Goal: Task Accomplishment & Management: Complete application form

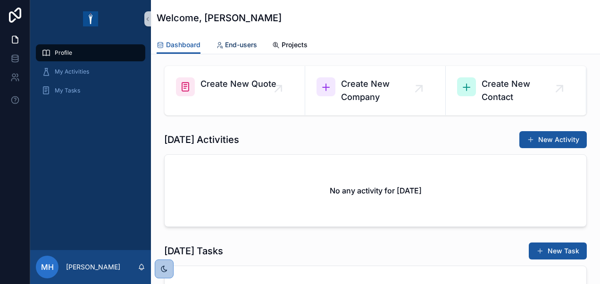
click at [239, 46] on span "End-users" at bounding box center [241, 44] width 32 height 9
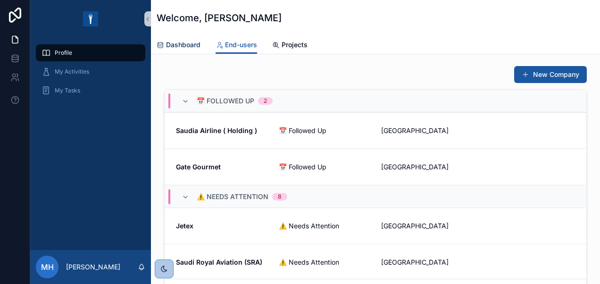
click at [190, 52] on link "Dashboard" at bounding box center [179, 45] width 44 height 19
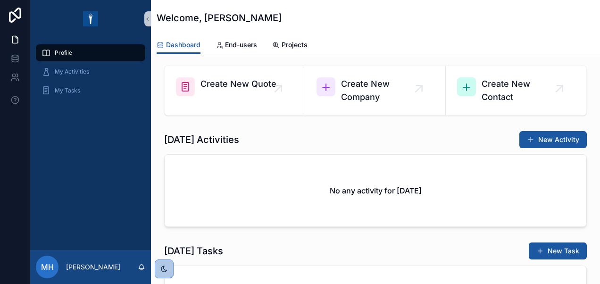
click at [423, 177] on div "No any activity for today" at bounding box center [375, 191] width 421 height 72
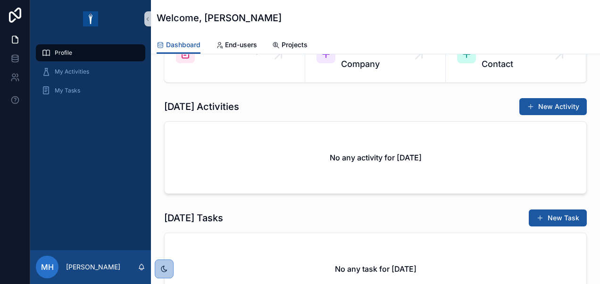
scroll to position [47, 0]
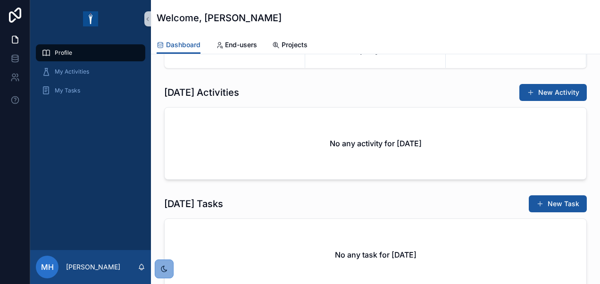
click at [169, 276] on div "scrollable content" at bounding box center [164, 268] width 19 height 19
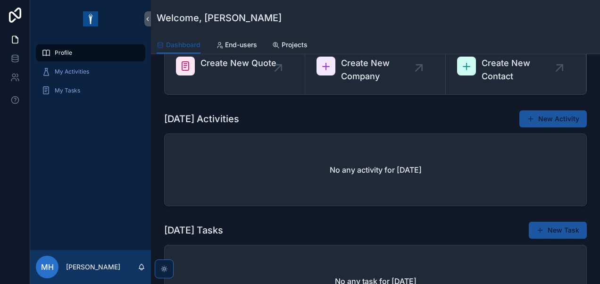
scroll to position [0, 0]
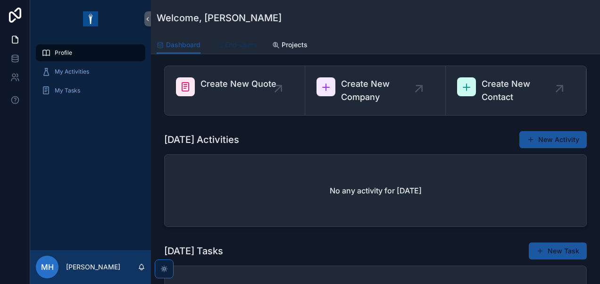
click at [238, 52] on link "End-users" at bounding box center [235, 45] width 41 height 19
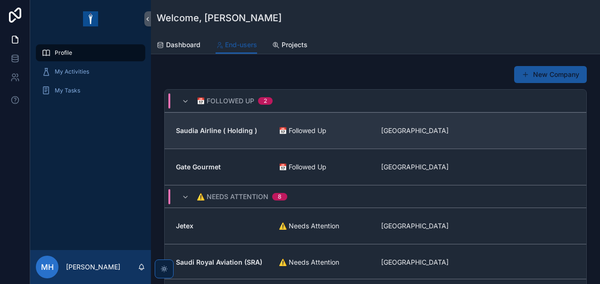
click at [273, 139] on link "Saudia Airline ( Holding ) 📅 Followed Up Saudi Arabia" at bounding box center [375, 130] width 421 height 36
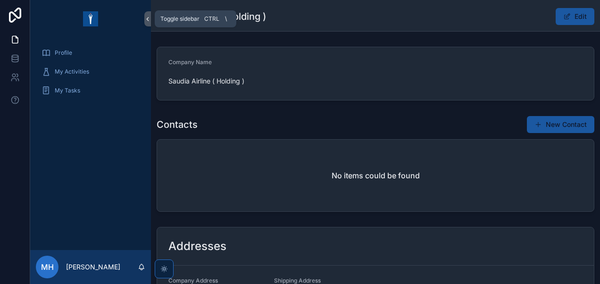
click at [146, 18] on icon "scrollable content" at bounding box center [147, 19] width 7 height 7
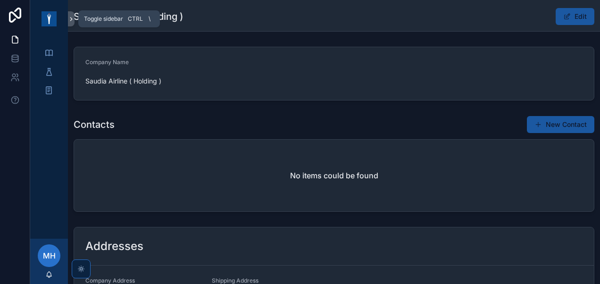
click at [72, 24] on button "scrollable content" at bounding box center [71, 18] width 7 height 15
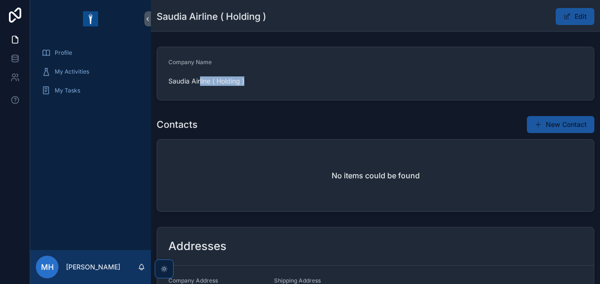
drag, startPoint x: 237, startPoint y: 80, endPoint x: 256, endPoint y: 80, distance: 19.8
click at [256, 80] on span "Saudia Airline ( Holding )" at bounding box center [217, 80] width 98 height 9
click at [94, 50] on div "Profile" at bounding box center [90, 52] width 98 height 15
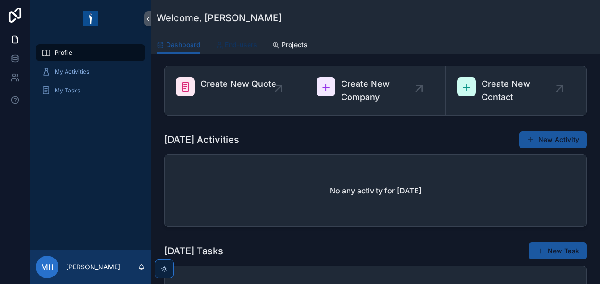
click at [239, 41] on span "End-users" at bounding box center [241, 44] width 32 height 9
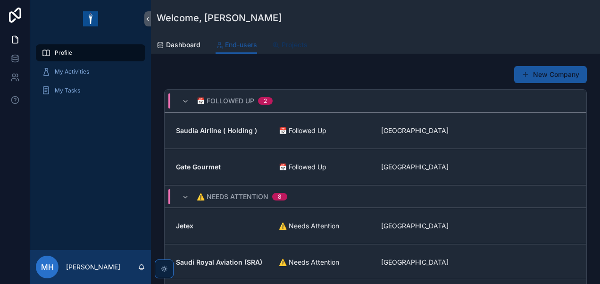
click at [287, 45] on span "Projects" at bounding box center [294, 44] width 26 height 9
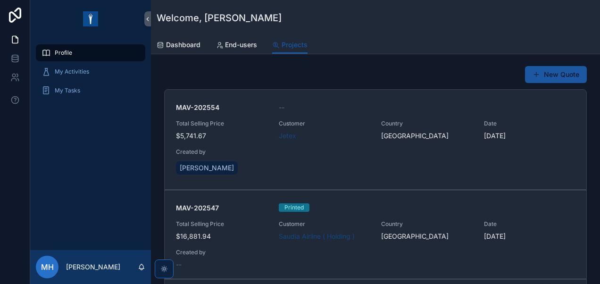
click at [548, 72] on button "New Quote" at bounding box center [556, 74] width 62 height 17
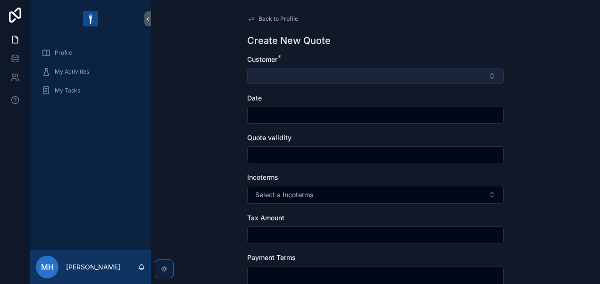
click at [336, 82] on button "Select Button" at bounding box center [375, 76] width 256 height 16
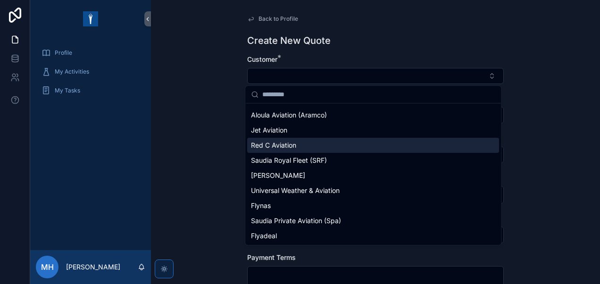
scroll to position [285, 0]
click at [278, 147] on span "Red C Aviation" at bounding box center [273, 144] width 45 height 9
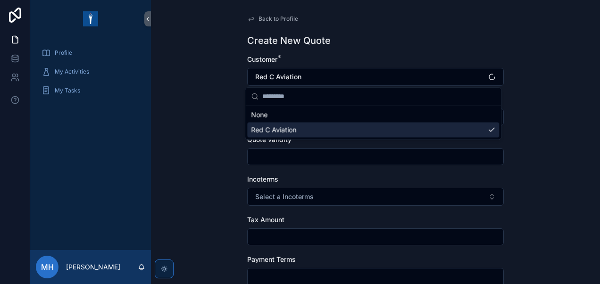
scroll to position [0, 0]
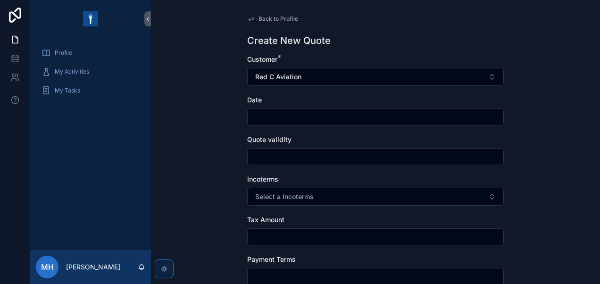
click at [272, 122] on input "scrollable content" at bounding box center [375, 116] width 256 height 13
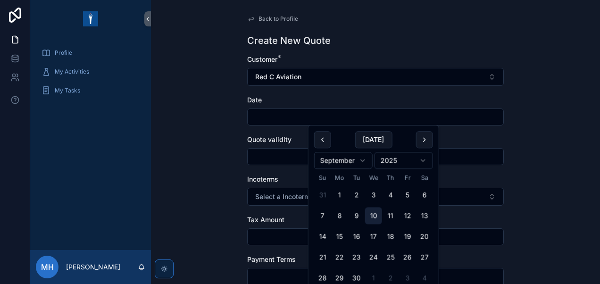
click at [370, 221] on button "10" at bounding box center [373, 215] width 17 height 17
type input "*********"
click at [218, 172] on div "Back to Profile Create New Quote Customer * Red C Aviation Date ********* Quote…" at bounding box center [375, 142] width 449 height 284
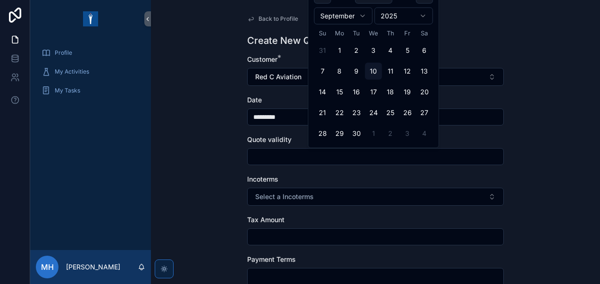
click at [293, 150] on input "scrollable content" at bounding box center [375, 156] width 256 height 13
click at [357, 135] on button "30" at bounding box center [356, 133] width 17 height 17
type input "*********"
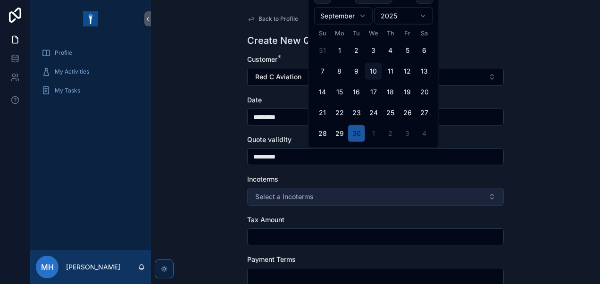
click at [271, 197] on span "Select a Incoterms" at bounding box center [284, 196] width 58 height 9
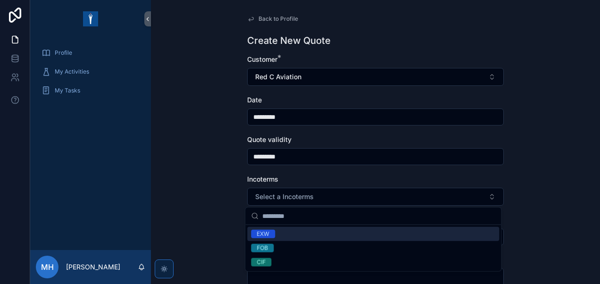
click at [270, 231] on span "EXW" at bounding box center [263, 234] width 24 height 8
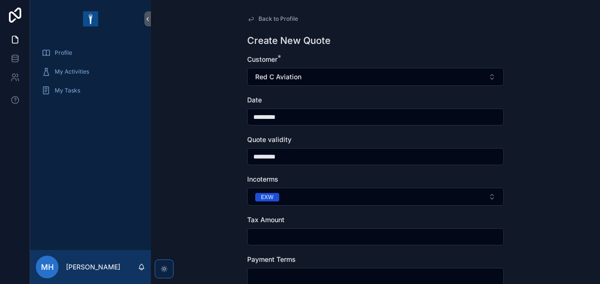
scroll to position [47, 0]
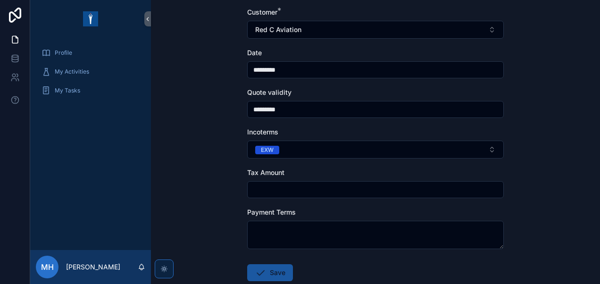
click at [267, 192] on input "scrollable content" at bounding box center [375, 189] width 256 height 13
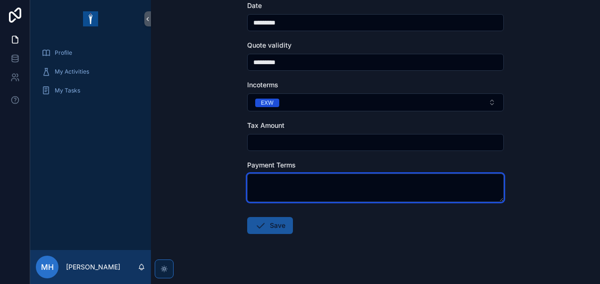
click at [270, 189] on textarea "scrollable content" at bounding box center [375, 187] width 256 height 28
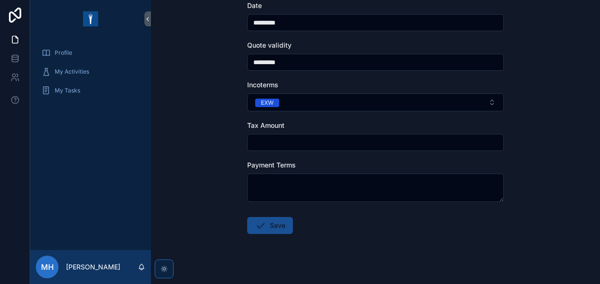
click at [273, 224] on button "Save" at bounding box center [270, 225] width 46 height 17
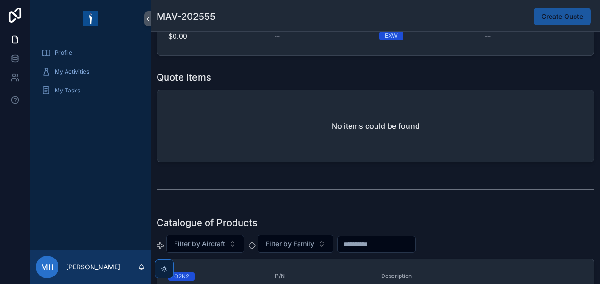
scroll to position [101, 0]
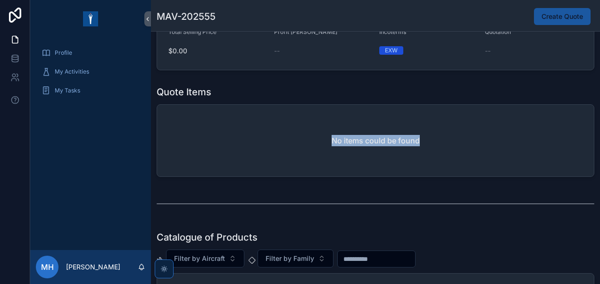
drag, startPoint x: 319, startPoint y: 139, endPoint x: 425, endPoint y: 140, distance: 106.1
click at [425, 140] on div "No items could be found" at bounding box center [375, 141] width 437 height 72
drag, startPoint x: 425, startPoint y: 140, endPoint x: 374, endPoint y: 167, distance: 58.2
click at [374, 167] on div "No items could be found" at bounding box center [375, 141] width 437 height 72
click at [333, 193] on div "scrollable content" at bounding box center [375, 204] width 437 height 24
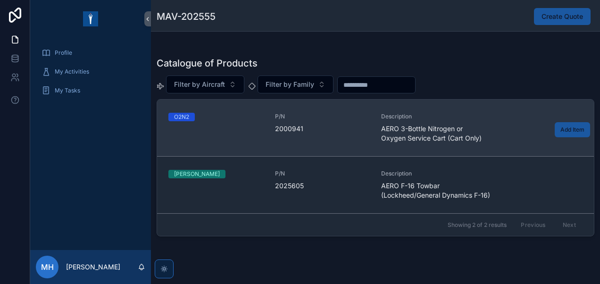
scroll to position [289, 0]
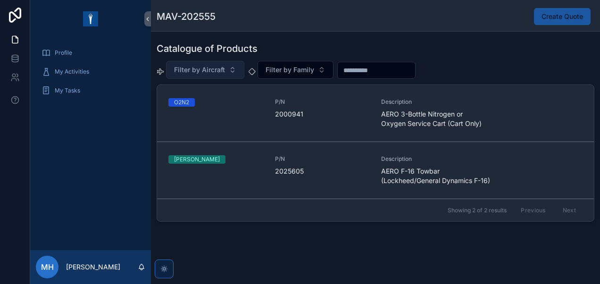
click at [211, 74] on button "Filter by Aircraft" at bounding box center [205, 70] width 78 height 18
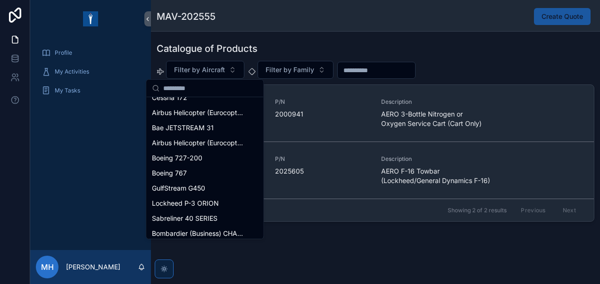
scroll to position [0, 0]
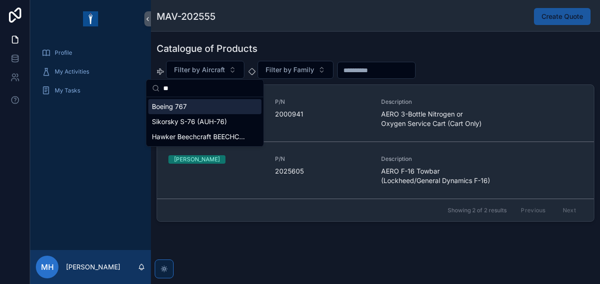
type input "**"
click at [181, 104] on span "Boeing 767" at bounding box center [169, 106] width 35 height 9
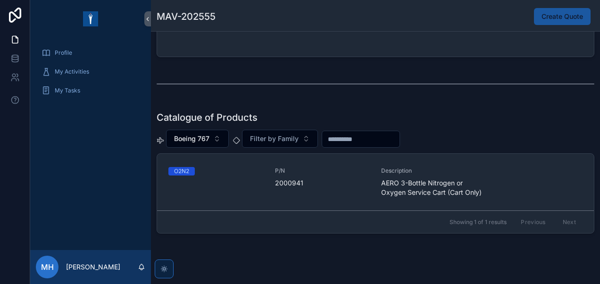
scroll to position [232, 0]
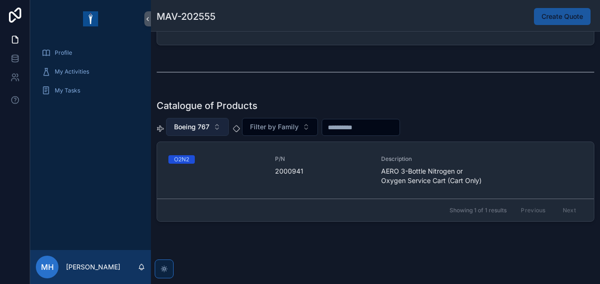
click at [198, 133] on button "Boeing 767" at bounding box center [197, 127] width 63 height 18
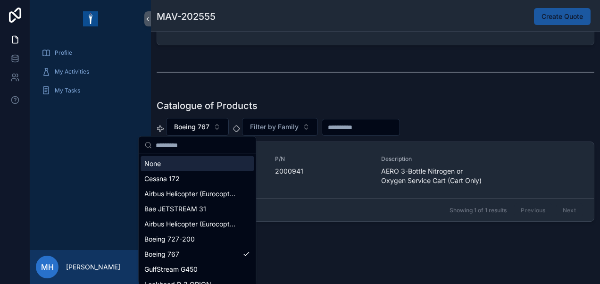
click at [164, 163] on div "None" at bounding box center [196, 163] width 113 height 15
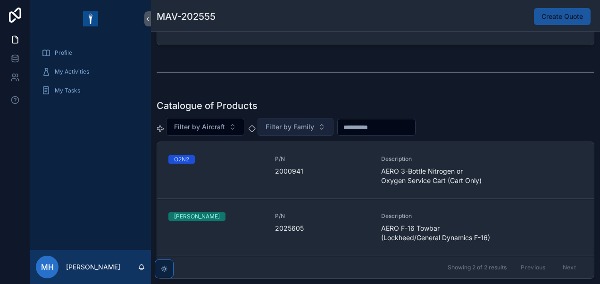
click at [273, 123] on span "Filter by Family" at bounding box center [289, 126] width 49 height 9
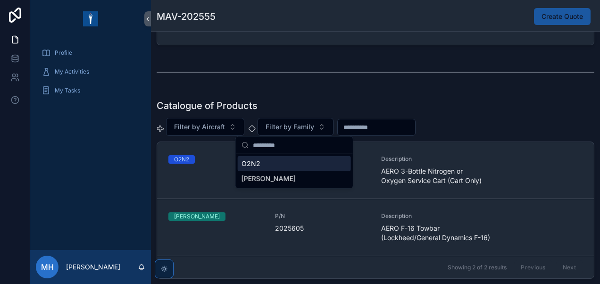
click at [269, 166] on div "O2N2" at bounding box center [294, 163] width 113 height 15
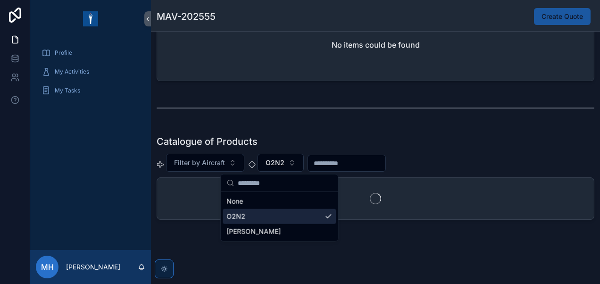
scroll to position [195, 0]
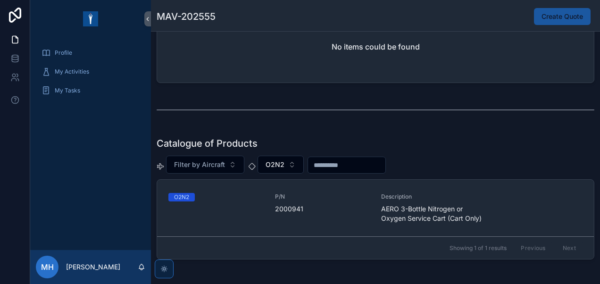
drag, startPoint x: 402, startPoint y: 157, endPoint x: 376, endPoint y: 161, distance: 25.8
click at [386, 157] on div "scrollable content" at bounding box center [346, 165] width 78 height 17
click at [371, 160] on input "scrollable content" at bounding box center [346, 164] width 77 height 13
click at [223, 164] on span "Filter by Aircraft" at bounding box center [199, 164] width 51 height 9
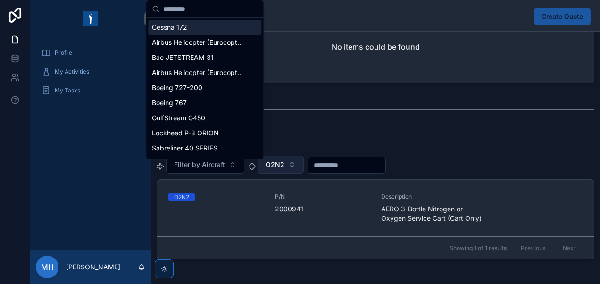
click at [287, 164] on button "O2N2" at bounding box center [280, 165] width 46 height 18
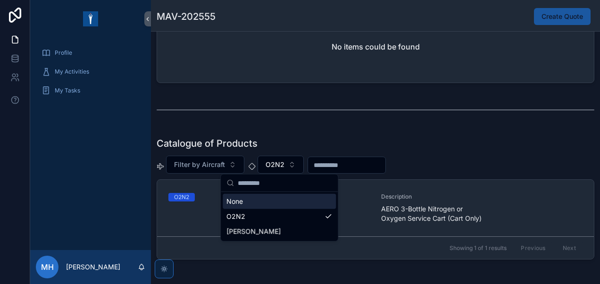
click at [269, 207] on div "None" at bounding box center [279, 201] width 113 height 15
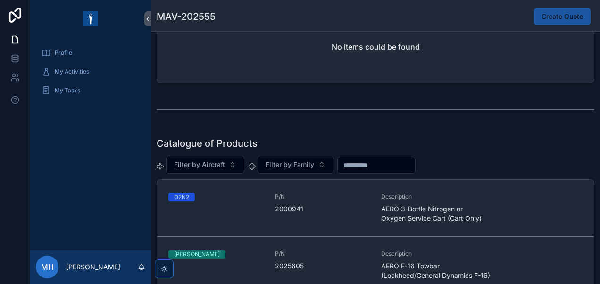
scroll to position [289, 0]
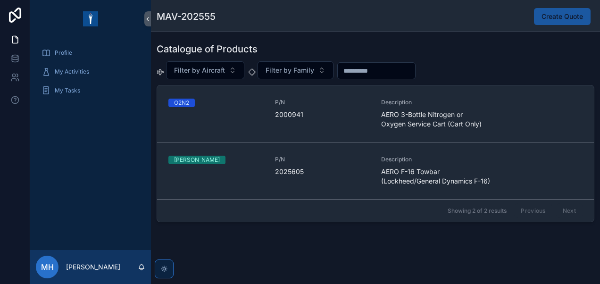
click at [367, 69] on input "scrollable content" at bounding box center [376, 70] width 77 height 13
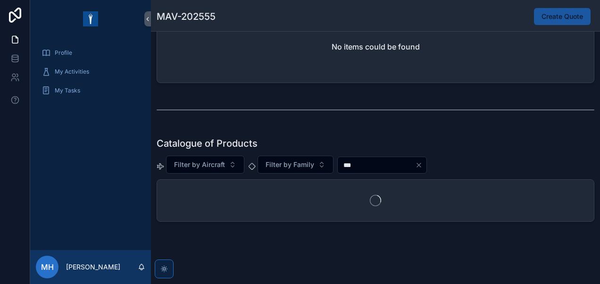
scroll to position [232, 0]
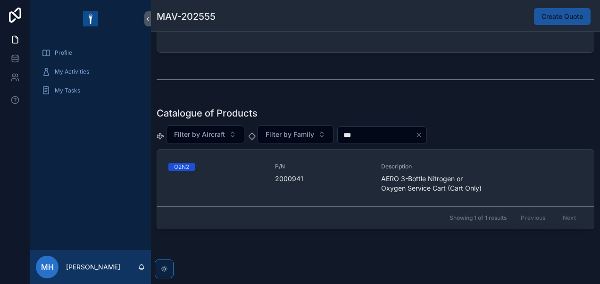
scroll to position [232, 0]
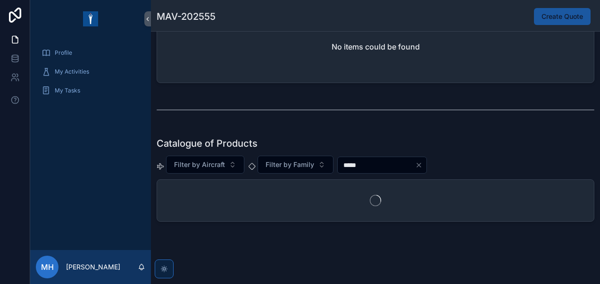
scroll to position [232, 0]
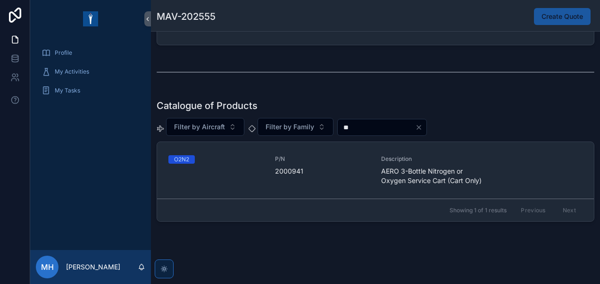
type input "*"
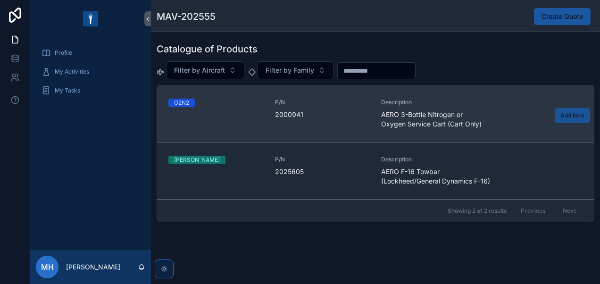
click at [554, 117] on button "Add Item" at bounding box center [571, 115] width 35 height 15
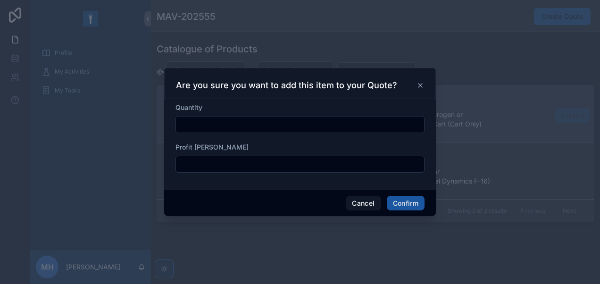
click at [199, 123] on input "text" at bounding box center [300, 124] width 248 height 13
type input "*"
click at [222, 163] on input "text" at bounding box center [300, 163] width 248 height 13
type input "***"
click at [407, 206] on button "Confirm" at bounding box center [406, 203] width 38 height 15
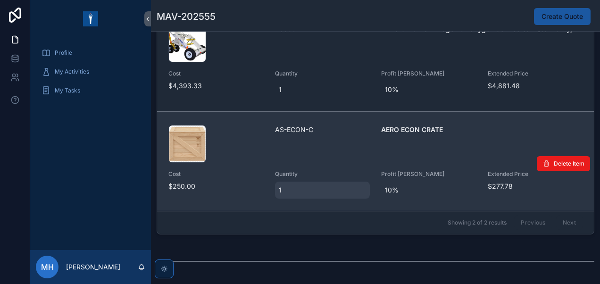
scroll to position [198, 0]
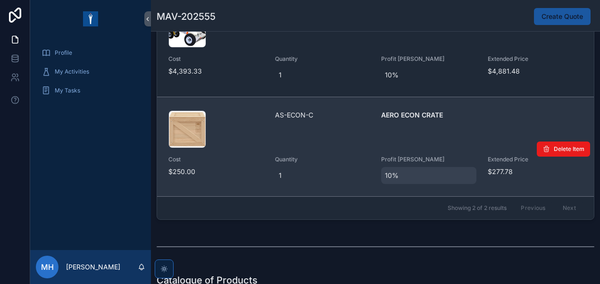
click at [385, 175] on span "10%" at bounding box center [429, 175] width 88 height 9
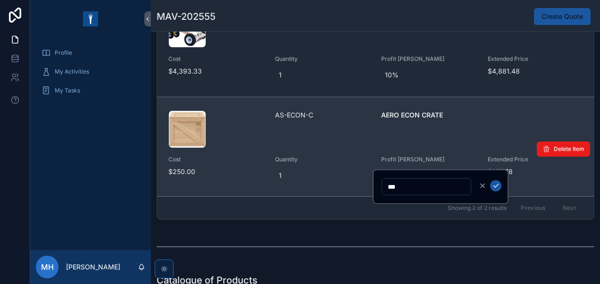
click at [394, 156] on span "Profit Margin" at bounding box center [428, 160] width 95 height 8
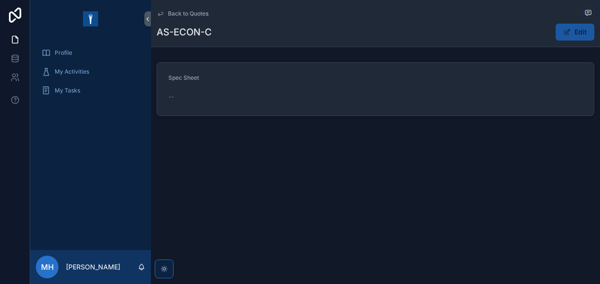
click at [167, 12] on link "Back to Quotes" at bounding box center [183, 14] width 52 height 8
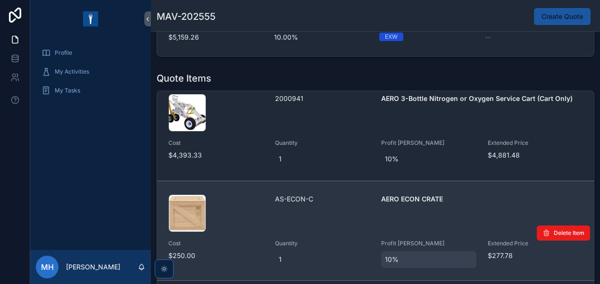
scroll to position [141, 0]
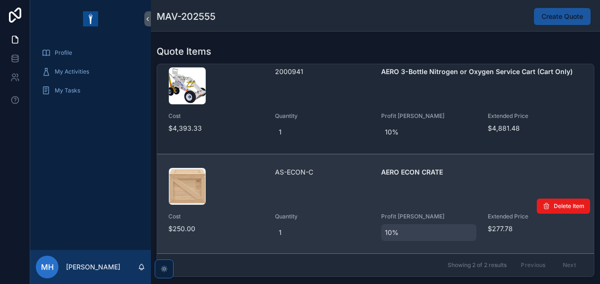
click at [400, 231] on span "10%" at bounding box center [429, 232] width 88 height 9
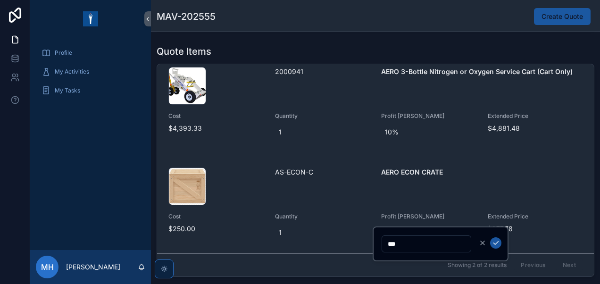
click at [392, 244] on input "***" at bounding box center [426, 243] width 89 height 13
click at [390, 243] on input "***" at bounding box center [426, 243] width 89 height 13
type input "**"
click at [494, 241] on icon "scrollable content" at bounding box center [496, 243] width 8 height 8
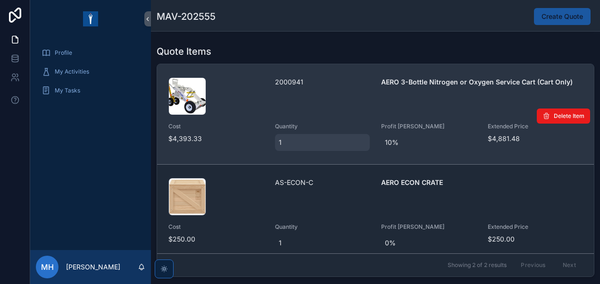
click at [282, 142] on span "1" at bounding box center [323, 142] width 88 height 9
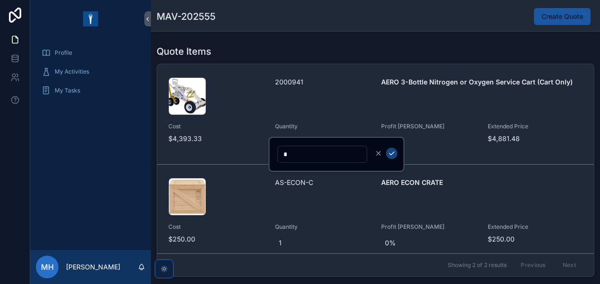
type input "*"
click at [394, 156] on icon "scrollable content" at bounding box center [391, 153] width 8 height 8
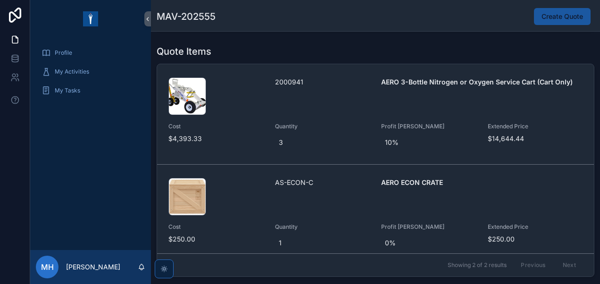
click at [275, 257] on div "Showing 2 of 2 results Previous Next" at bounding box center [375, 265] width 437 height 23
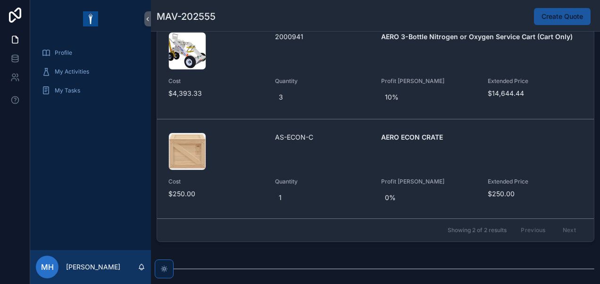
scroll to position [189, 0]
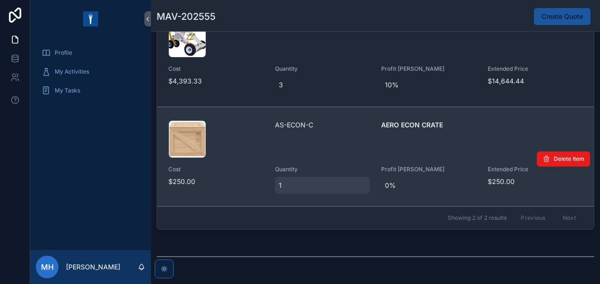
click at [288, 184] on span "1" at bounding box center [323, 185] width 88 height 9
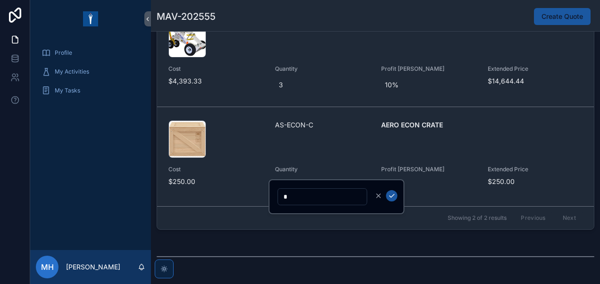
click at [327, 232] on div "1 Sent 2 Won 3 Lost Saudi Arabia Red C Aviation Total Selling Price $15,394.44 …" at bounding box center [375, 160] width 449 height 612
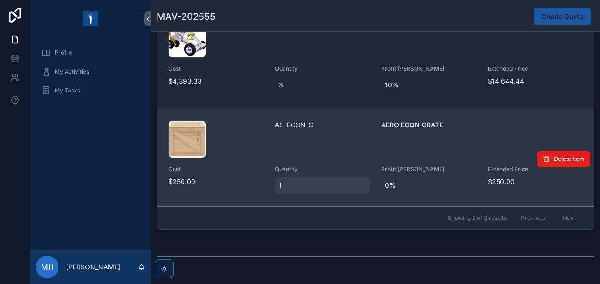
click at [275, 181] on div "1" at bounding box center [322, 185] width 95 height 17
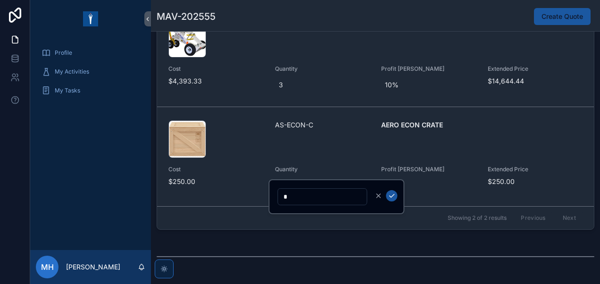
type input "**"
click button "scrollable content" at bounding box center [391, 195] width 11 height 11
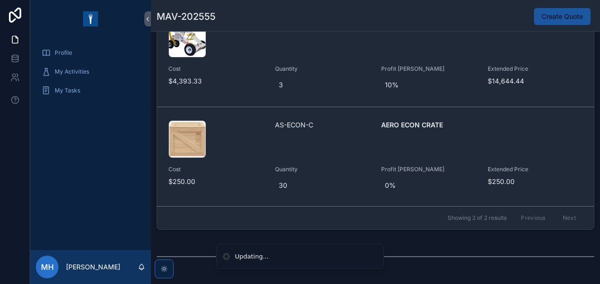
scroll to position [0, 0]
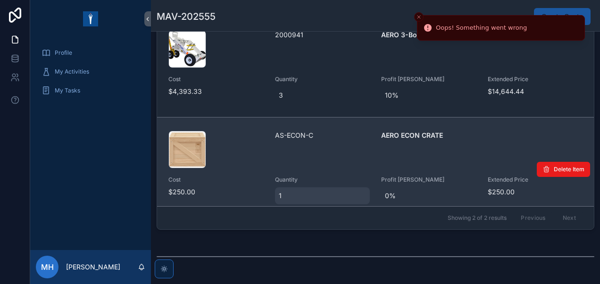
click at [288, 189] on div "1" at bounding box center [322, 195] width 95 height 17
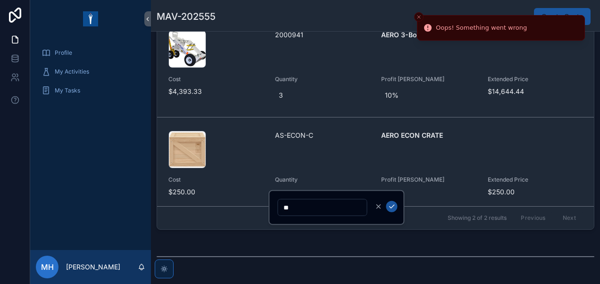
type input "*"
click button "scrollable content" at bounding box center [391, 206] width 11 height 11
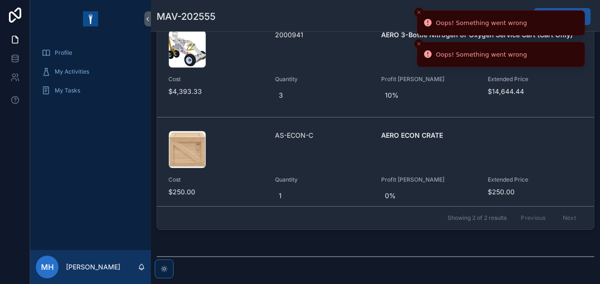
click at [419, 13] on line "Close toast" at bounding box center [418, 12] width 3 height 3
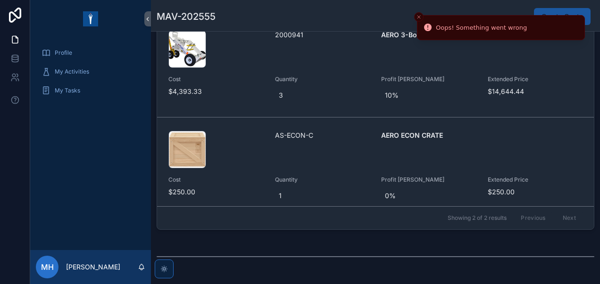
click at [419, 16] on icon "Close toast" at bounding box center [419, 17] width 6 height 6
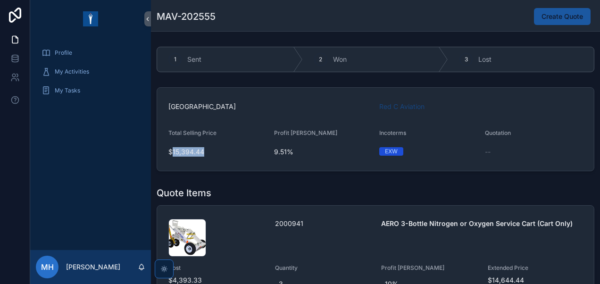
drag, startPoint x: 172, startPoint y: 150, endPoint x: 210, endPoint y: 153, distance: 38.3
click at [210, 153] on span "$15,394.44" at bounding box center [217, 151] width 98 height 9
drag, startPoint x: 210, startPoint y: 153, endPoint x: 176, endPoint y: 170, distance: 37.5
click at [176, 170] on form "Saudi Arabia Red C Aviation Total Selling Price $15,394.44 Profit Margin 9.51% …" at bounding box center [375, 129] width 437 height 83
click at [548, 24] on button "Create Quote" at bounding box center [562, 16] width 57 height 17
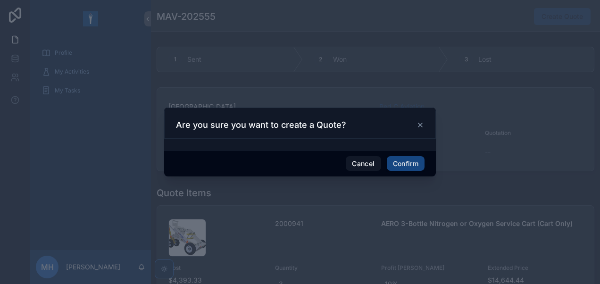
click at [396, 161] on button "Confirm" at bounding box center [406, 163] width 38 height 15
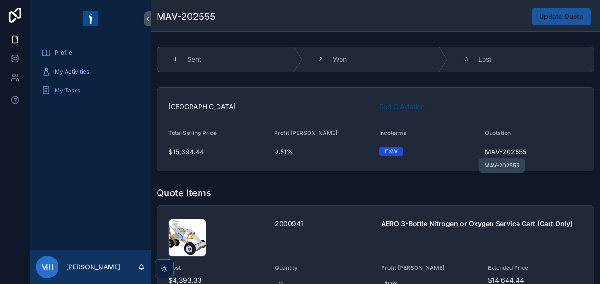
click at [495, 153] on span "MAV-202555" at bounding box center [505, 151] width 41 height 9
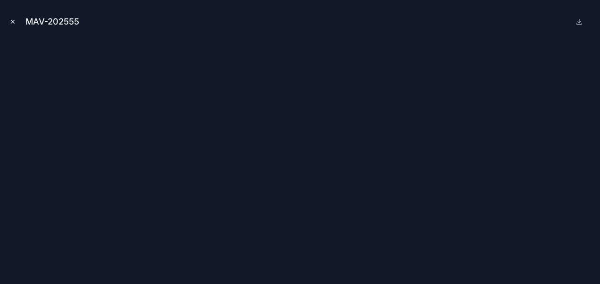
click at [11, 25] on button "Close modal" at bounding box center [13, 21] width 10 height 10
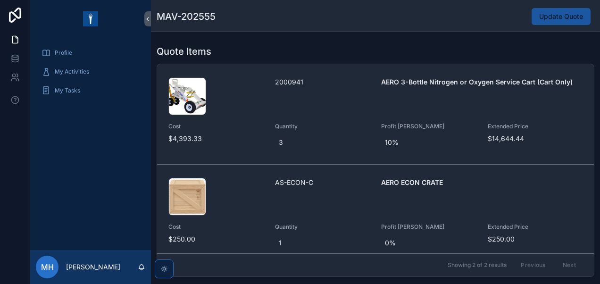
scroll to position [94, 0]
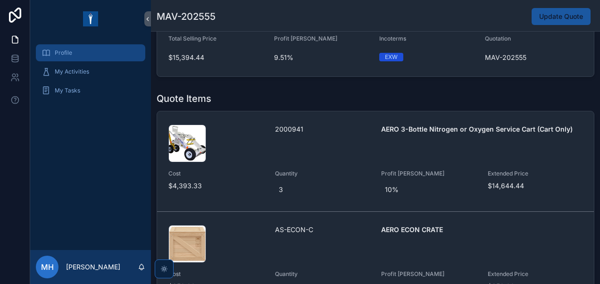
click at [101, 46] on div "Profile" at bounding box center [90, 52] width 98 height 15
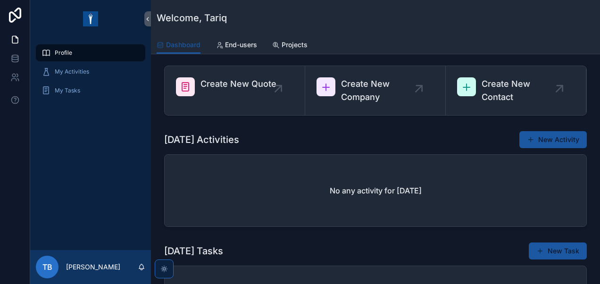
click at [311, 41] on div "Dashboard End-users Projects" at bounding box center [375, 45] width 437 height 18
click at [302, 42] on span "Projects" at bounding box center [294, 44] width 26 height 9
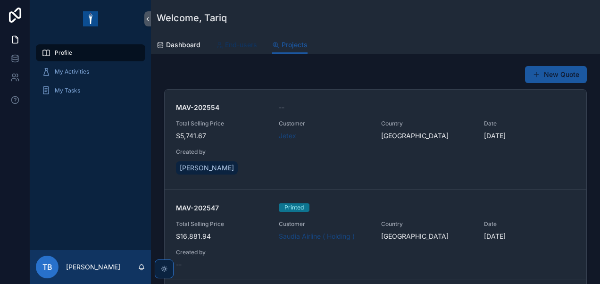
click at [226, 45] on span "End-users" at bounding box center [241, 44] width 32 height 9
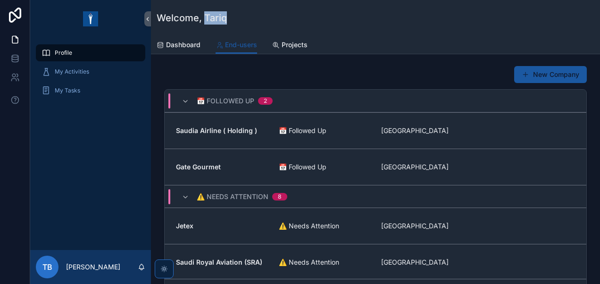
drag, startPoint x: 205, startPoint y: 17, endPoint x: 233, endPoint y: 16, distance: 28.3
click at [233, 16] on div "Welcome, Tariq" at bounding box center [375, 17] width 437 height 13
click at [295, 52] on link "Projects" at bounding box center [289, 45] width 35 height 19
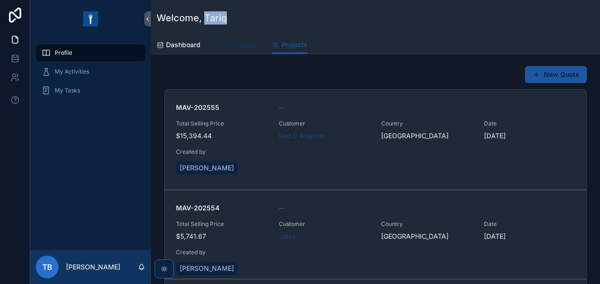
click at [244, 43] on span "End-users" at bounding box center [241, 44] width 32 height 9
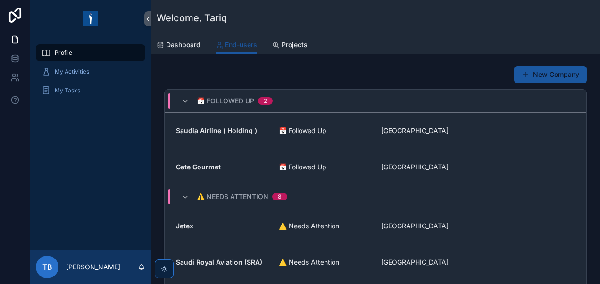
click at [233, 99] on span "📅 Followed Up" at bounding box center [226, 100] width 58 height 9
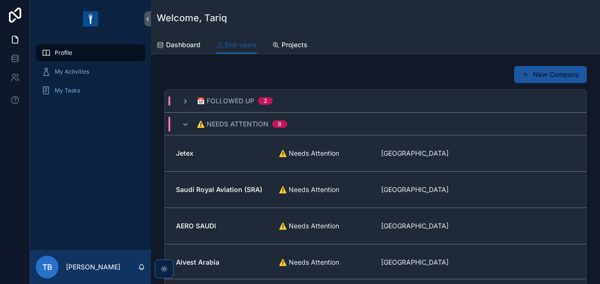
click at [231, 99] on span "📅 Followed Up" at bounding box center [226, 100] width 58 height 9
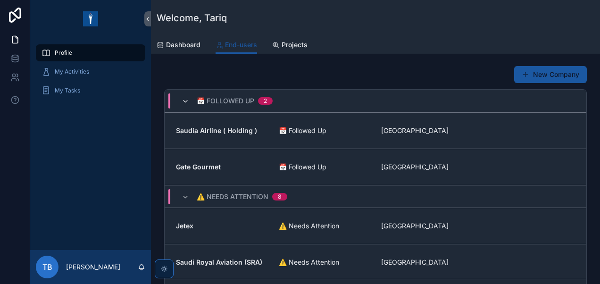
click at [186, 99] on icon "scrollable content" at bounding box center [185, 102] width 8 height 8
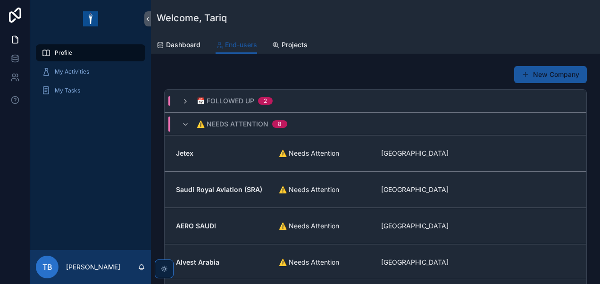
click at [186, 99] on icon "scrollable content" at bounding box center [185, 102] width 8 height 8
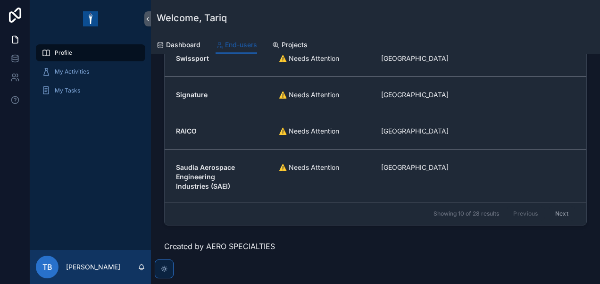
scroll to position [124, 0]
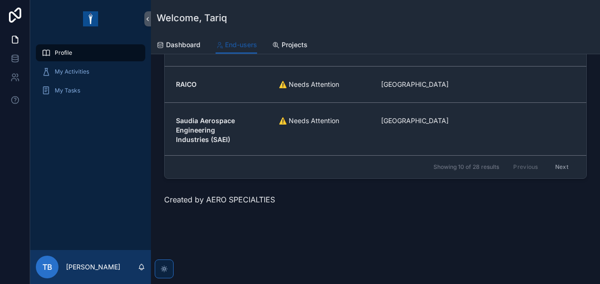
click at [548, 168] on button "Next" at bounding box center [561, 167] width 26 height 15
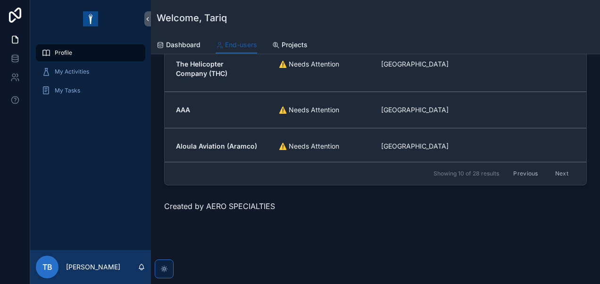
scroll to position [124, 0]
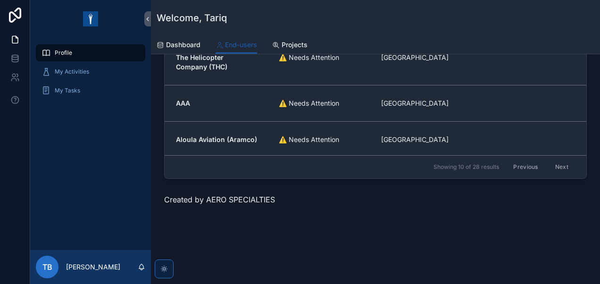
click at [548, 165] on button "Next" at bounding box center [561, 167] width 26 height 15
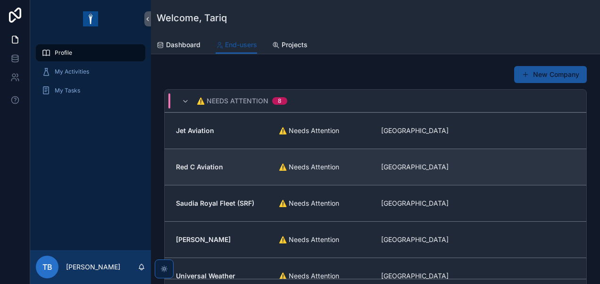
click at [211, 162] on span "Red C Aviation" at bounding box center [221, 166] width 91 height 9
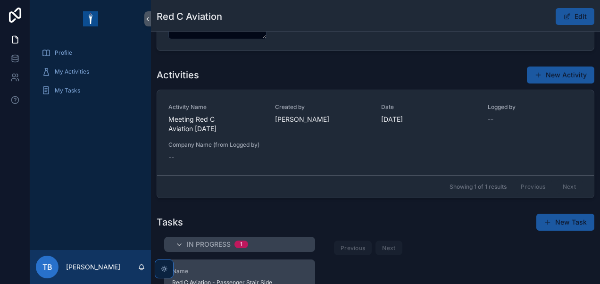
scroll to position [365, 0]
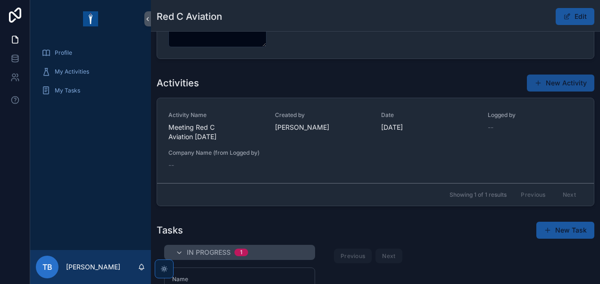
click at [539, 78] on button "New Activity" at bounding box center [560, 82] width 67 height 17
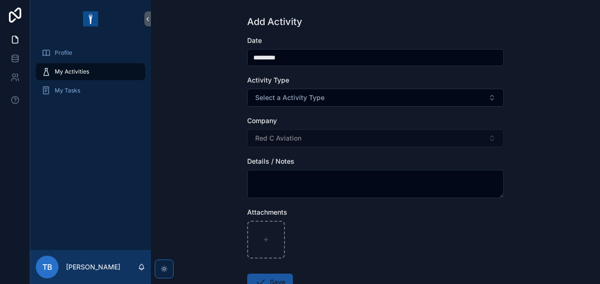
click at [174, 61] on div "Add Activity Date ********* Activity Type Select a Activity Type Company Red C …" at bounding box center [375, 142] width 449 height 284
click at [149, 23] on button "scrollable content" at bounding box center [147, 18] width 7 height 15
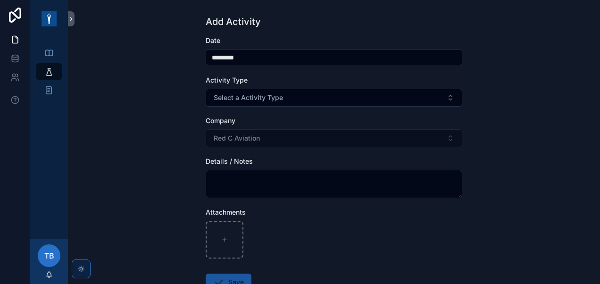
click at [67, 22] on div "scrollable content" at bounding box center [49, 19] width 38 height 38
click at [73, 22] on icon "scrollable content" at bounding box center [71, 19] width 7 height 7
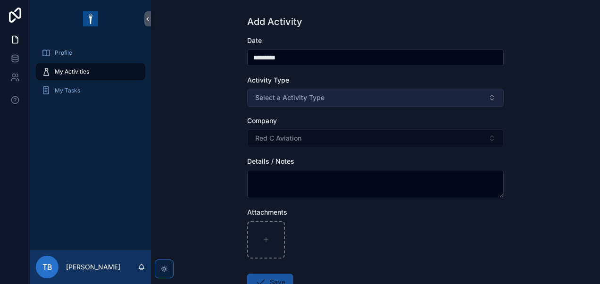
click at [284, 104] on button "Select a Activity Type" at bounding box center [375, 98] width 256 height 18
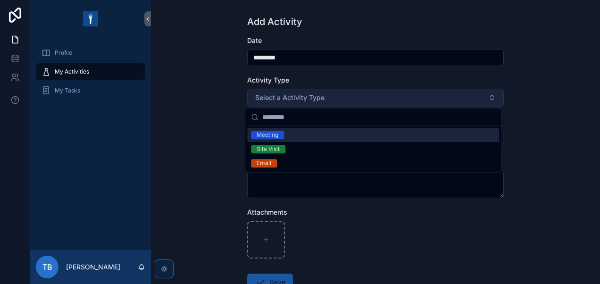
click at [284, 104] on button "Select a Activity Type" at bounding box center [375, 98] width 256 height 18
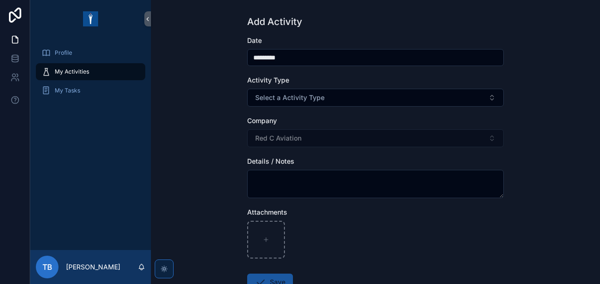
click at [265, 138] on div "Red C Aviation" at bounding box center [375, 138] width 256 height 18
click at [92, 67] on div "My Activities" at bounding box center [90, 71] width 98 height 15
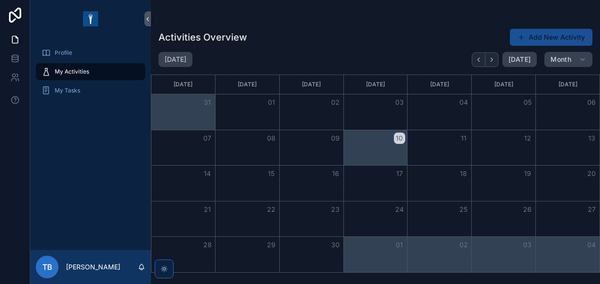
click at [539, 41] on button "Add New Activity" at bounding box center [551, 37] width 82 height 17
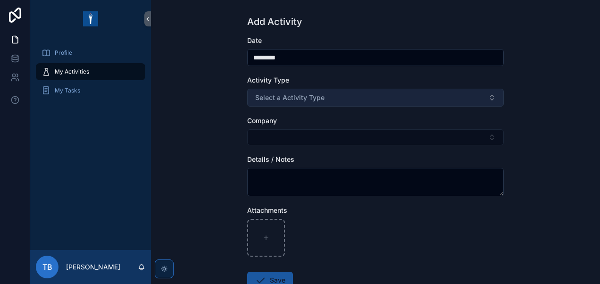
click at [291, 100] on span "Select a Activity Type" at bounding box center [289, 97] width 69 height 9
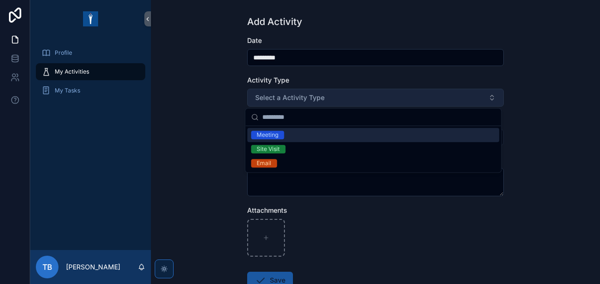
click at [291, 100] on span "Select a Activity Type" at bounding box center [289, 97] width 69 height 9
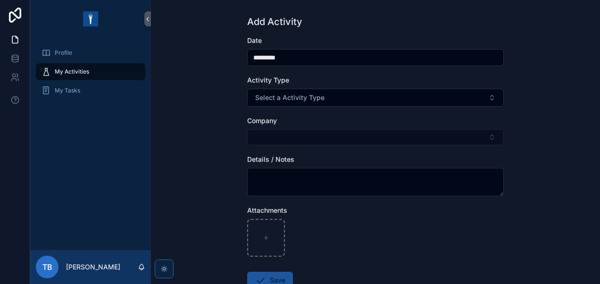
click at [281, 131] on div "scrollable content" at bounding box center [375, 137] width 256 height 16
click at [282, 137] on div "scrollable content" at bounding box center [375, 137] width 256 height 16
click at [492, 138] on div "scrollable content" at bounding box center [375, 137] width 256 height 16
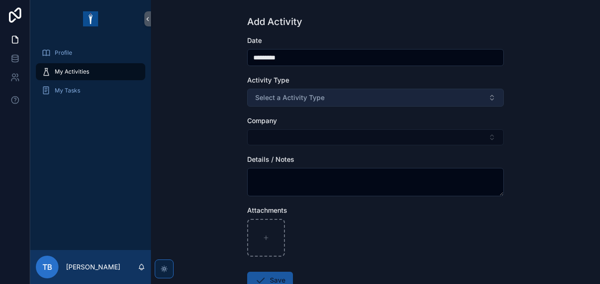
click at [385, 91] on button "Select a Activity Type" at bounding box center [375, 98] width 256 height 18
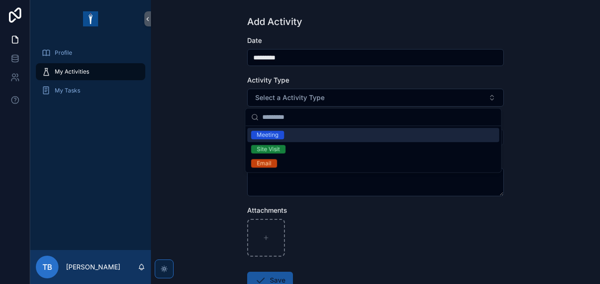
click at [279, 136] on span "Meeting" at bounding box center [267, 135] width 33 height 8
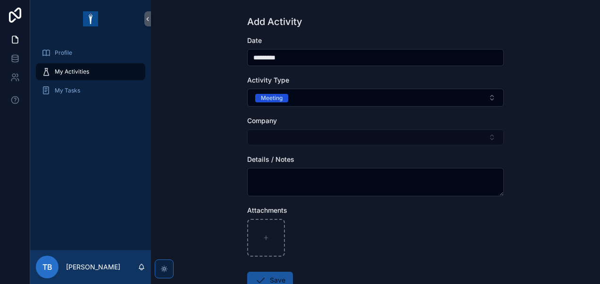
click at [293, 137] on div "scrollable content" at bounding box center [375, 137] width 256 height 16
click at [193, 137] on div "Add Activity Date ********* Activity Type Meeting Company Details / Notes Attac…" at bounding box center [375, 142] width 449 height 284
click at [286, 55] on input "*********" at bounding box center [375, 57] width 256 height 13
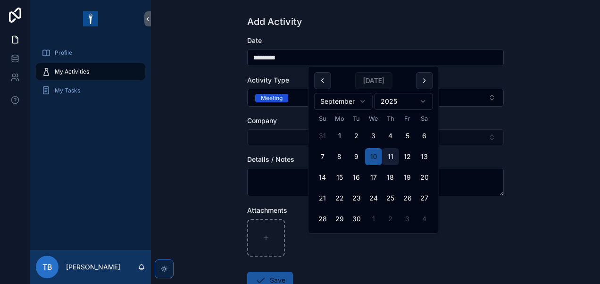
click at [386, 158] on button "11" at bounding box center [390, 156] width 17 height 17
type input "*********"
click at [231, 136] on div "Add Activity Date ********* Activity Type Meeting Company Details / Notes Attac…" at bounding box center [375, 142] width 449 height 284
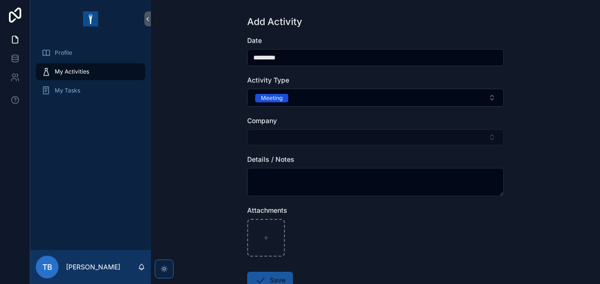
click at [292, 136] on div "scrollable content" at bounding box center [375, 137] width 256 height 16
click at [484, 133] on div "scrollable content" at bounding box center [375, 137] width 256 height 16
drag, startPoint x: 487, startPoint y: 136, endPoint x: 479, endPoint y: 135, distance: 8.5
click at [485, 136] on div "scrollable content" at bounding box center [375, 137] width 256 height 16
click at [264, 136] on div "scrollable content" at bounding box center [375, 137] width 256 height 16
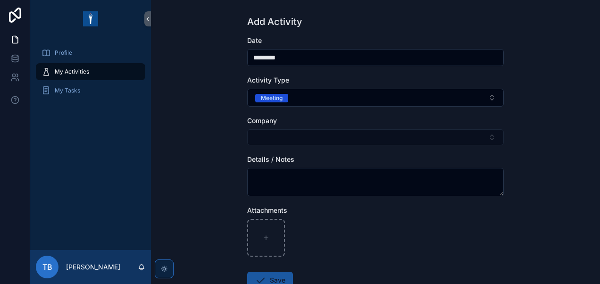
click at [490, 137] on div "scrollable content" at bounding box center [375, 137] width 256 height 16
click at [276, 128] on div "Company" at bounding box center [375, 130] width 256 height 29
click at [256, 136] on div "scrollable content" at bounding box center [375, 137] width 256 height 16
drag, startPoint x: 313, startPoint y: 140, endPoint x: 337, endPoint y: 137, distance: 24.3
click at [324, 140] on div "scrollable content" at bounding box center [375, 137] width 256 height 16
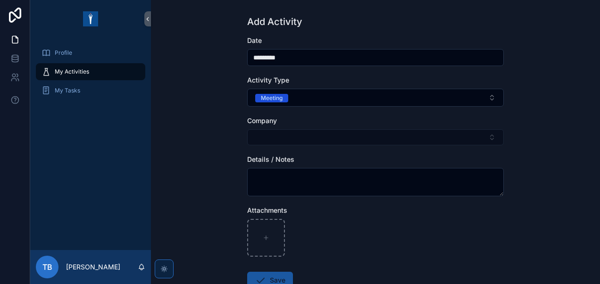
drag, startPoint x: 355, startPoint y: 136, endPoint x: 383, endPoint y: 134, distance: 28.4
click at [364, 136] on div "scrollable content" at bounding box center [375, 137] width 256 height 16
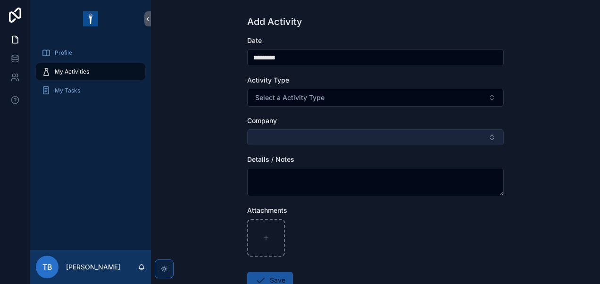
click at [320, 135] on button "Select Button" at bounding box center [375, 137] width 256 height 16
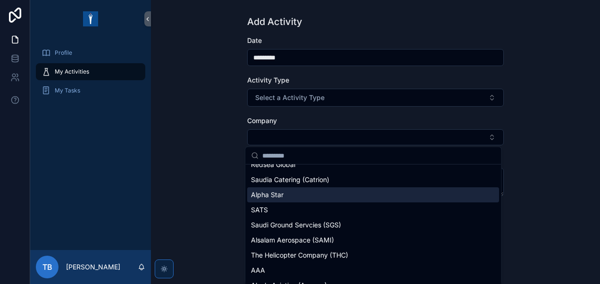
scroll to position [236, 0]
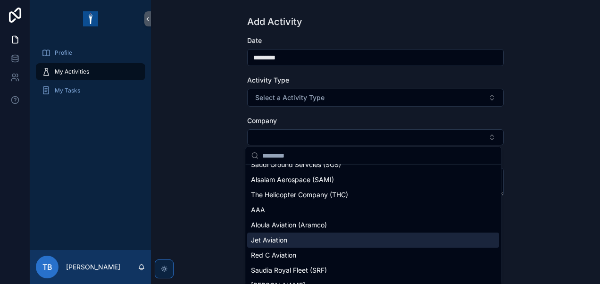
click at [276, 241] on span "Jet Aviation" at bounding box center [269, 239] width 36 height 9
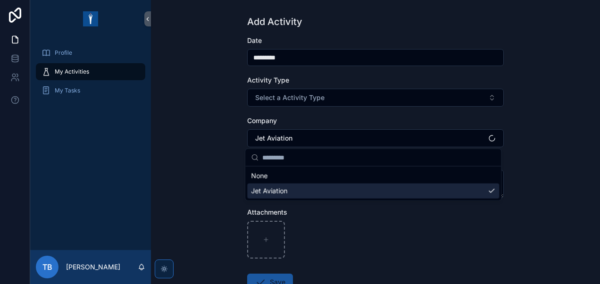
scroll to position [0, 0]
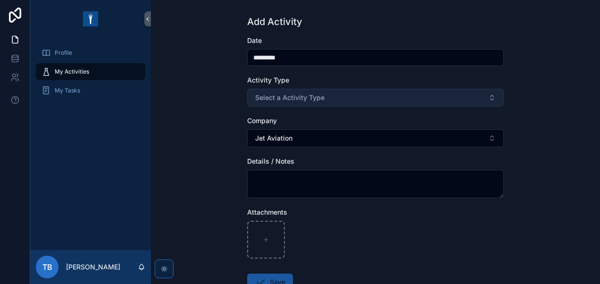
click at [301, 96] on span "Select a Activity Type" at bounding box center [289, 97] width 69 height 9
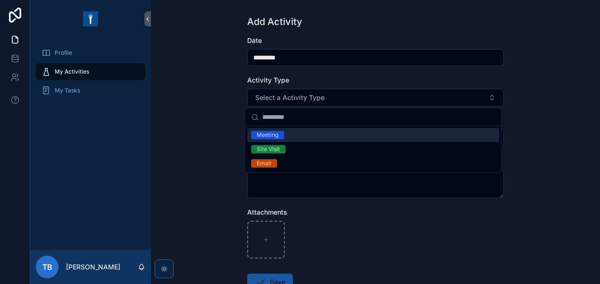
click at [281, 133] on span "Meeting" at bounding box center [267, 135] width 33 height 8
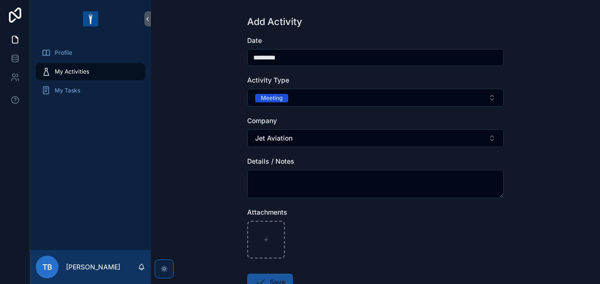
click at [203, 129] on div "Add Activity Date ********* Activity Type Meeting Company Jet Aviation Details …" at bounding box center [375, 142] width 449 height 284
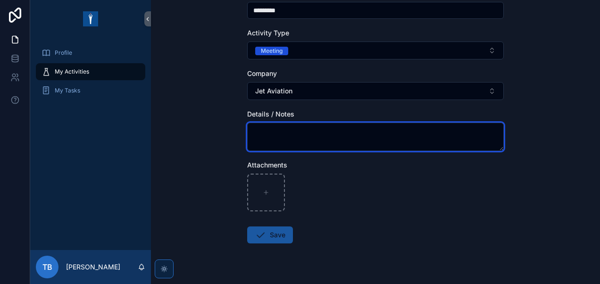
click at [276, 141] on textarea "scrollable content" at bounding box center [375, 137] width 256 height 28
type textarea "****"
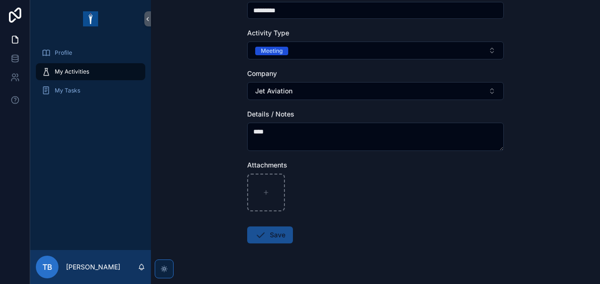
click at [289, 239] on button "Save" at bounding box center [270, 234] width 46 height 17
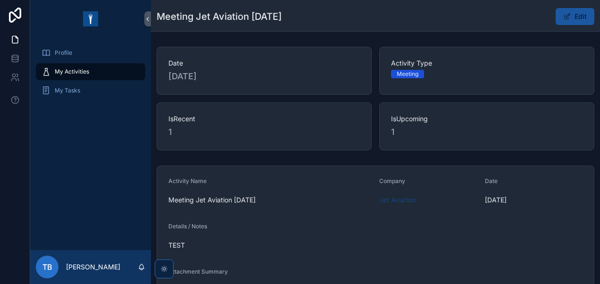
click at [99, 78] on div "My Activities" at bounding box center [90, 71] width 98 height 15
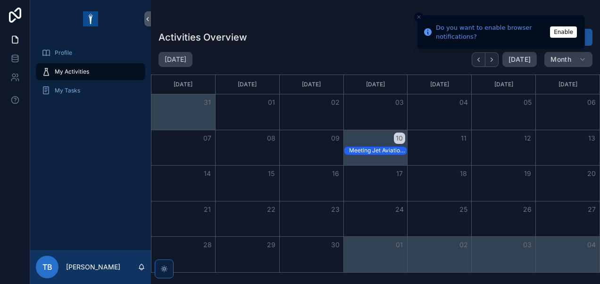
click at [561, 32] on button "Enable" at bounding box center [563, 31] width 27 height 11
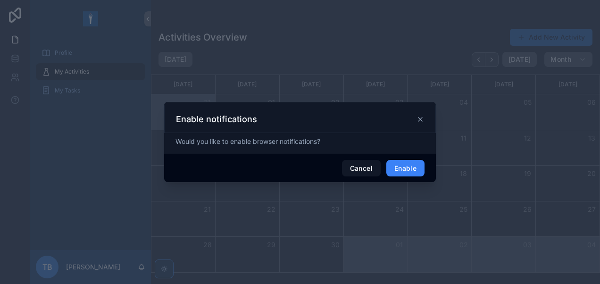
click at [414, 172] on button "Enable" at bounding box center [405, 168] width 38 height 17
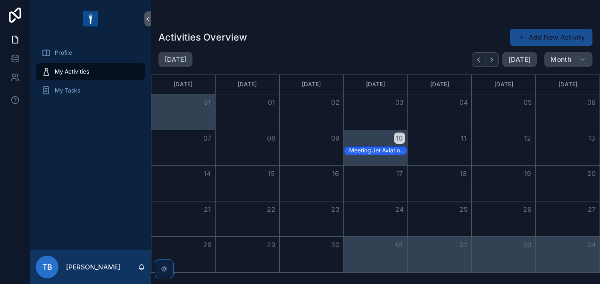
click at [531, 34] on button "Add New Activity" at bounding box center [551, 37] width 82 height 17
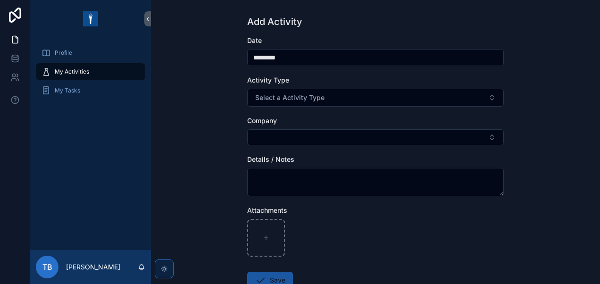
click at [297, 58] on input "*********" at bounding box center [375, 57] width 256 height 13
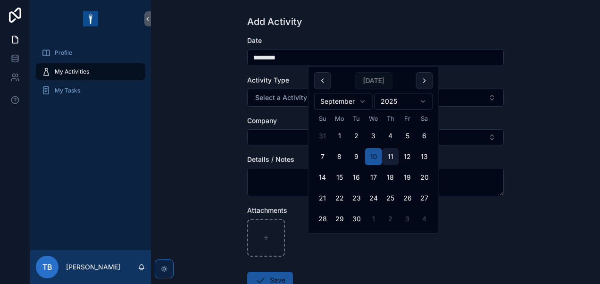
click at [387, 153] on button "11" at bounding box center [390, 156] width 17 height 17
type input "*********"
click at [221, 97] on div "Add Activity Date ********* Activity Type Select a Activity Type Company Detail…" at bounding box center [375, 142] width 449 height 284
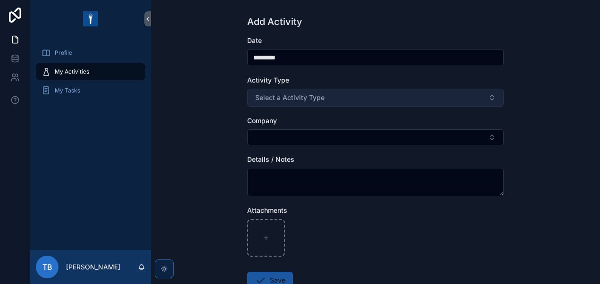
click at [308, 97] on span "Select a Activity Type" at bounding box center [289, 97] width 69 height 9
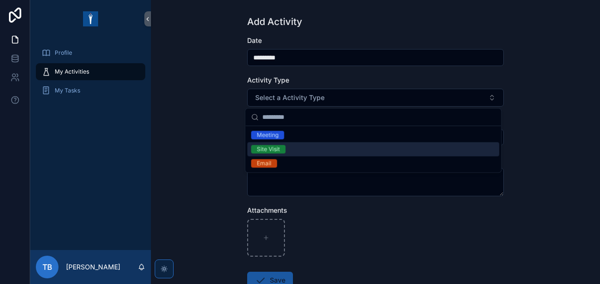
click at [321, 152] on div "Site Visit" at bounding box center [373, 149] width 252 height 14
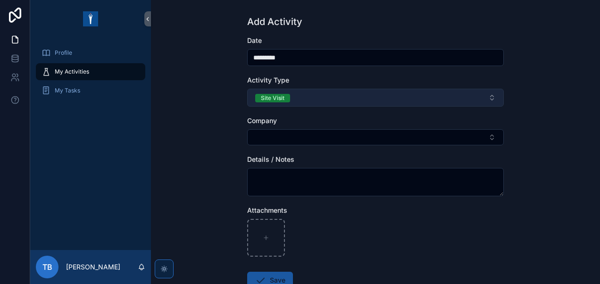
click at [303, 98] on button "Site Visit" at bounding box center [375, 98] width 256 height 18
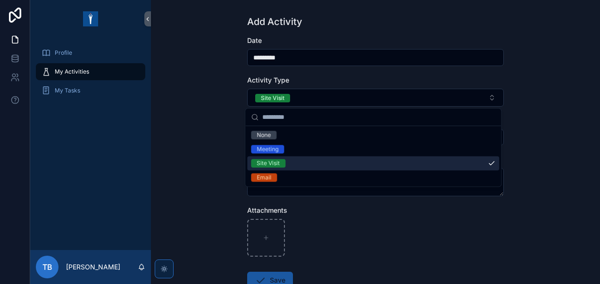
click at [290, 167] on div "Site Visit" at bounding box center [373, 163] width 252 height 14
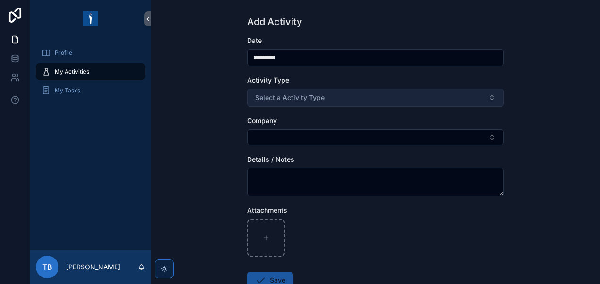
click at [298, 92] on button "Select a Activity Type" at bounding box center [375, 98] width 256 height 18
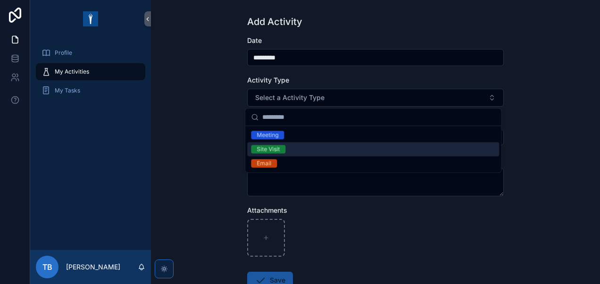
click at [271, 150] on div "Site Visit" at bounding box center [267, 149] width 23 height 8
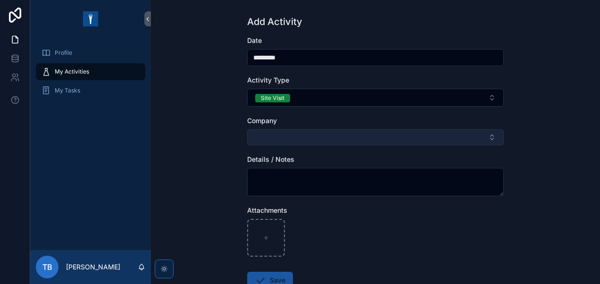
click at [282, 140] on button "Select Button" at bounding box center [375, 137] width 256 height 16
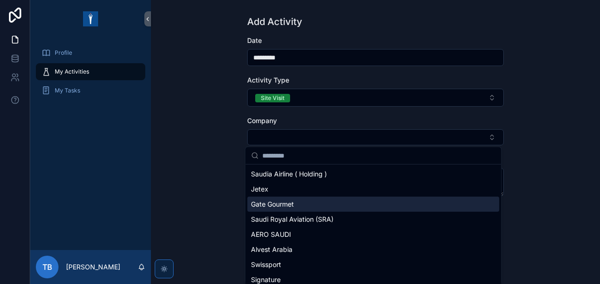
click at [265, 204] on span "Gate Gourmet" at bounding box center [272, 203] width 43 height 9
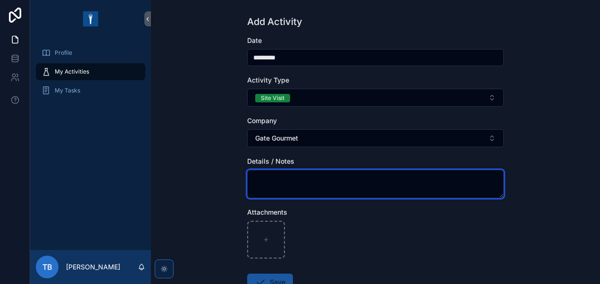
click at [294, 174] on textarea "scrollable content" at bounding box center [375, 184] width 256 height 28
type textarea "*****"
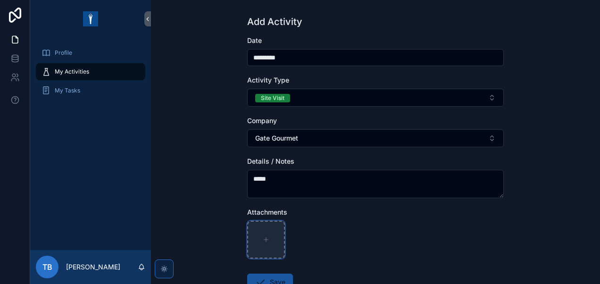
click at [263, 256] on div "scrollable content" at bounding box center [266, 240] width 38 height 38
type input "**********"
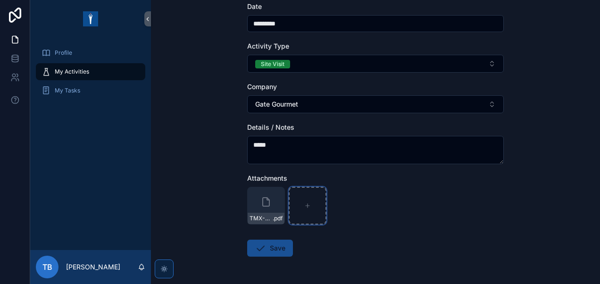
scroll to position [47, 0]
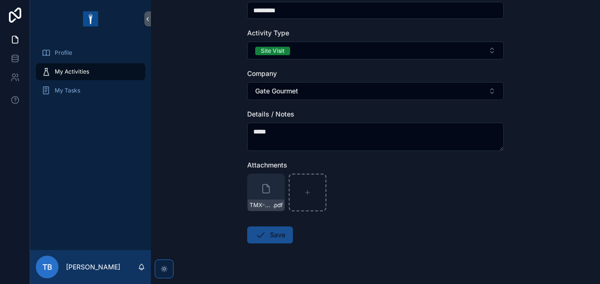
click at [268, 234] on button "Save" at bounding box center [270, 234] width 46 height 17
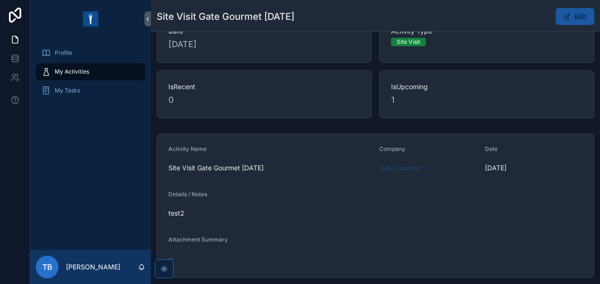
scroll to position [47, 0]
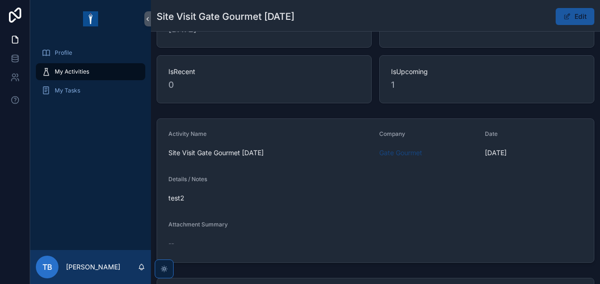
click at [94, 72] on div "My Activities" at bounding box center [90, 71] width 98 height 15
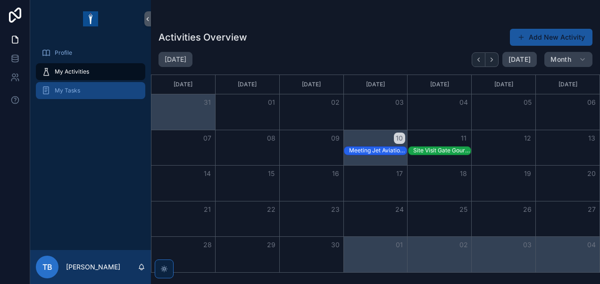
click at [66, 90] on span "My Tasks" at bounding box center [67, 91] width 25 height 8
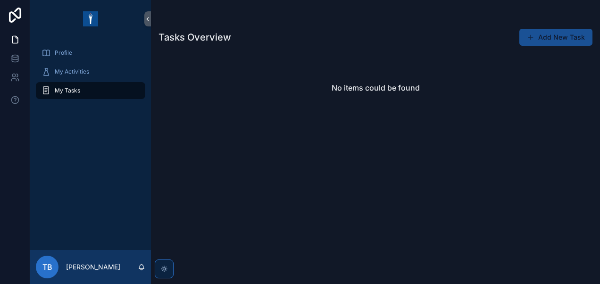
click at [550, 38] on button "Add New Task" at bounding box center [555, 37] width 73 height 17
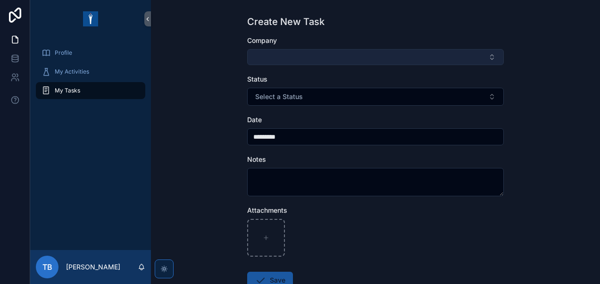
click at [266, 57] on button "Select Button" at bounding box center [375, 57] width 256 height 16
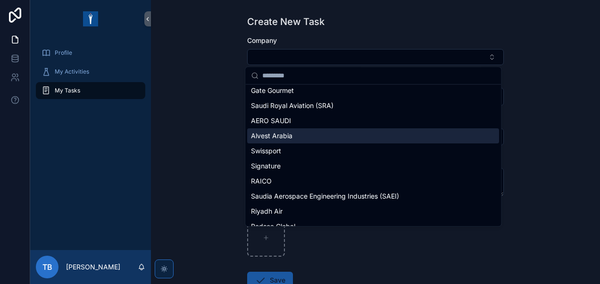
scroll to position [47, 0]
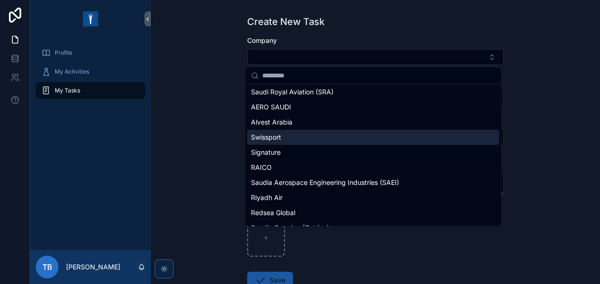
click at [272, 138] on span "Swissport" at bounding box center [266, 136] width 30 height 9
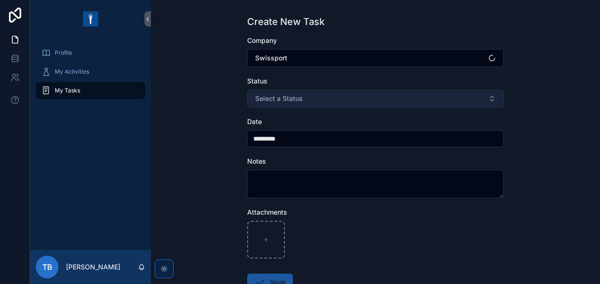
click at [292, 101] on span "Select a Status" at bounding box center [279, 98] width 48 height 9
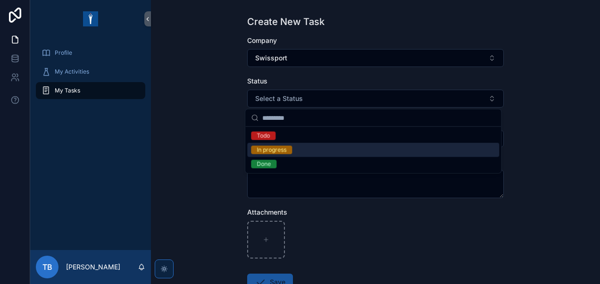
click at [290, 143] on div "In progress" at bounding box center [373, 150] width 252 height 14
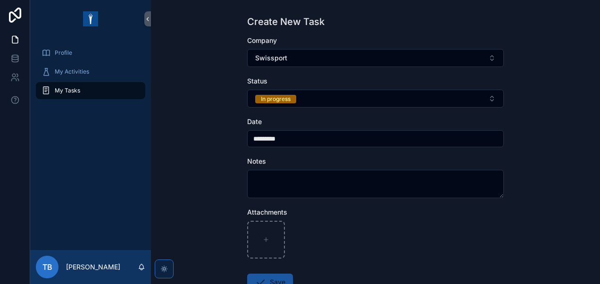
click at [285, 137] on input "*********" at bounding box center [375, 138] width 256 height 13
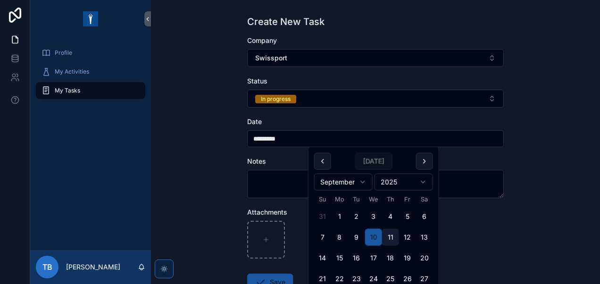
click at [396, 235] on button "11" at bounding box center [390, 237] width 17 height 17
type input "*********"
click at [217, 185] on div "Create New Task Company Swissport Status In progress Date ********* Notes Attac…" at bounding box center [375, 142] width 449 height 284
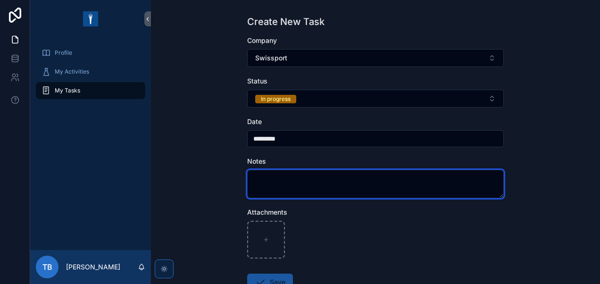
click at [290, 178] on textarea "scrollable content" at bounding box center [375, 184] width 256 height 28
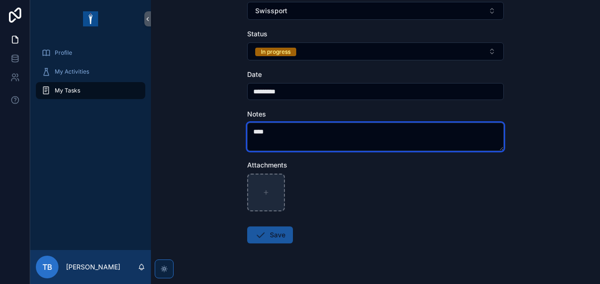
type textarea "****"
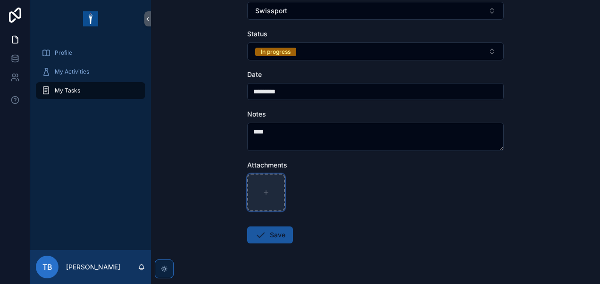
click at [268, 188] on div "scrollable content" at bounding box center [266, 192] width 38 height 38
type input "**********"
click at [279, 238] on button "Save" at bounding box center [270, 234] width 46 height 17
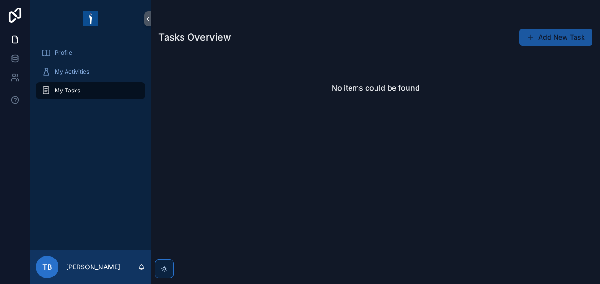
click at [127, 91] on div "My Tasks" at bounding box center [90, 90] width 98 height 15
click at [91, 88] on div "My Tasks" at bounding box center [90, 90] width 98 height 15
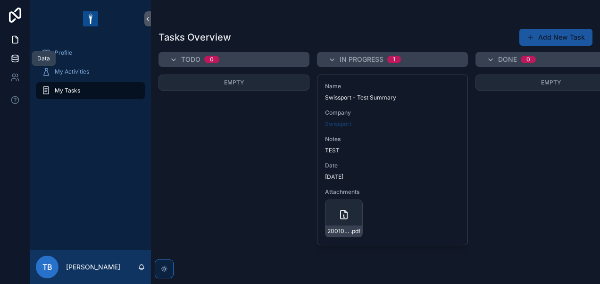
click at [15, 61] on icon at bounding box center [15, 60] width 6 height 4
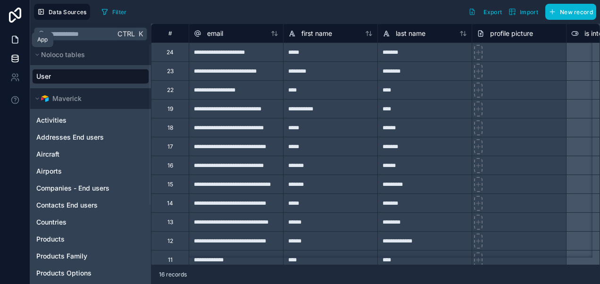
click at [19, 43] on icon at bounding box center [14, 39] width 9 height 9
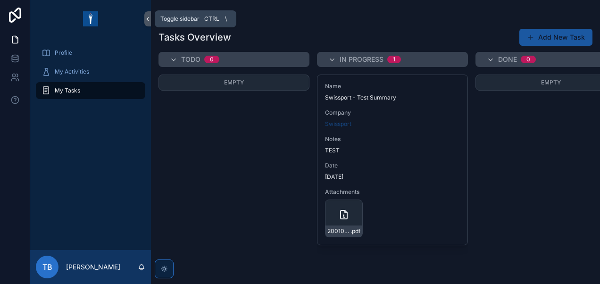
click at [148, 25] on button "scrollable content" at bounding box center [147, 18] width 7 height 15
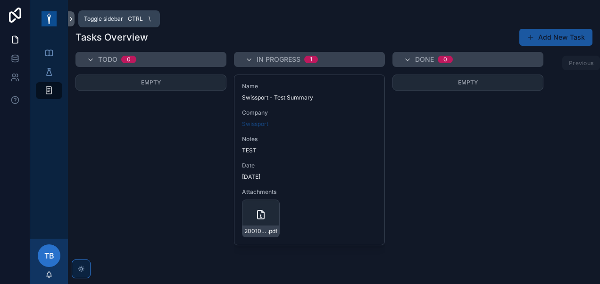
click at [70, 19] on icon "scrollable content" at bounding box center [71, 19] width 7 height 7
